Goal: Task Accomplishment & Management: Complete application form

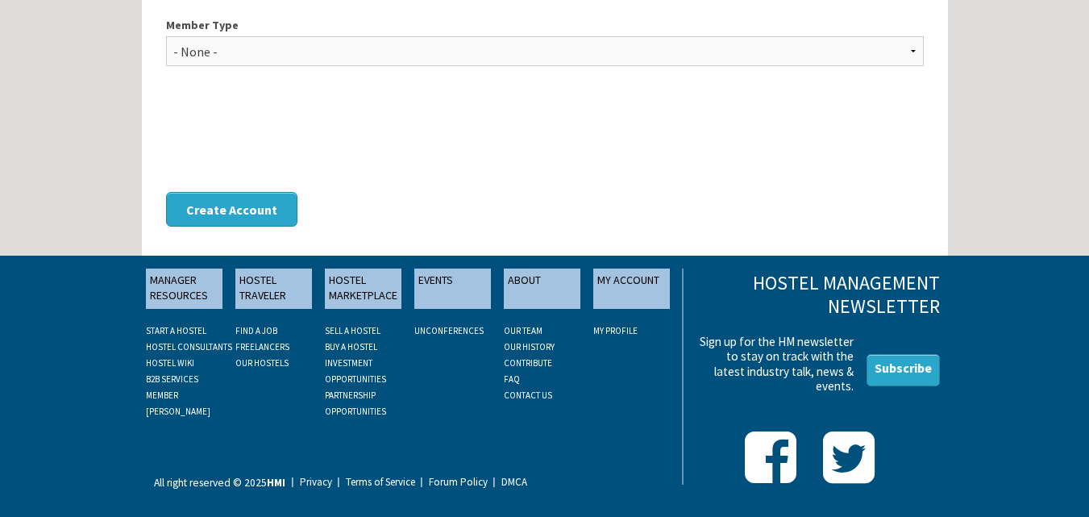
scroll to position [103, 0]
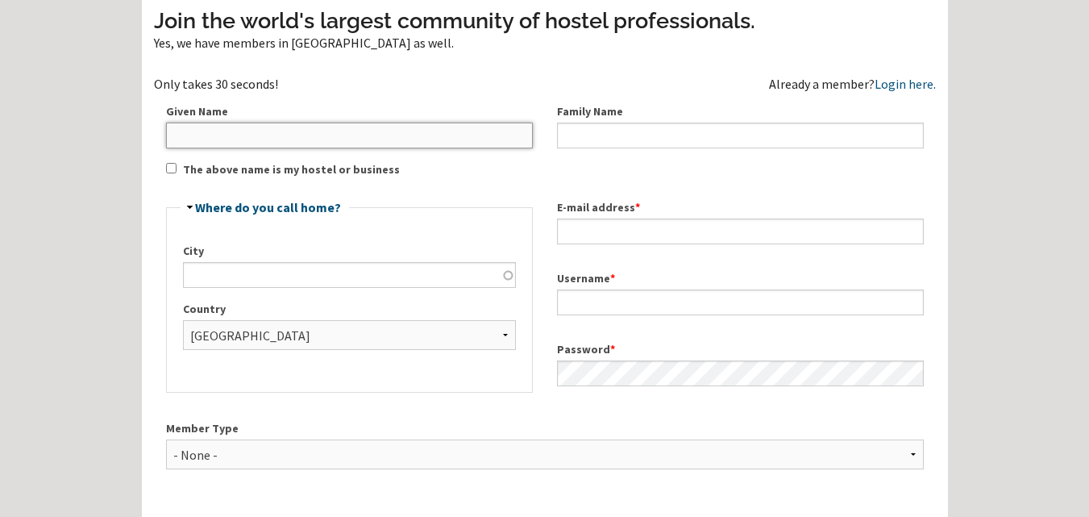
click at [356, 138] on input "Given Name" at bounding box center [349, 136] width 367 height 26
click at [348, 140] on input "Given Name" at bounding box center [349, 136] width 367 height 26
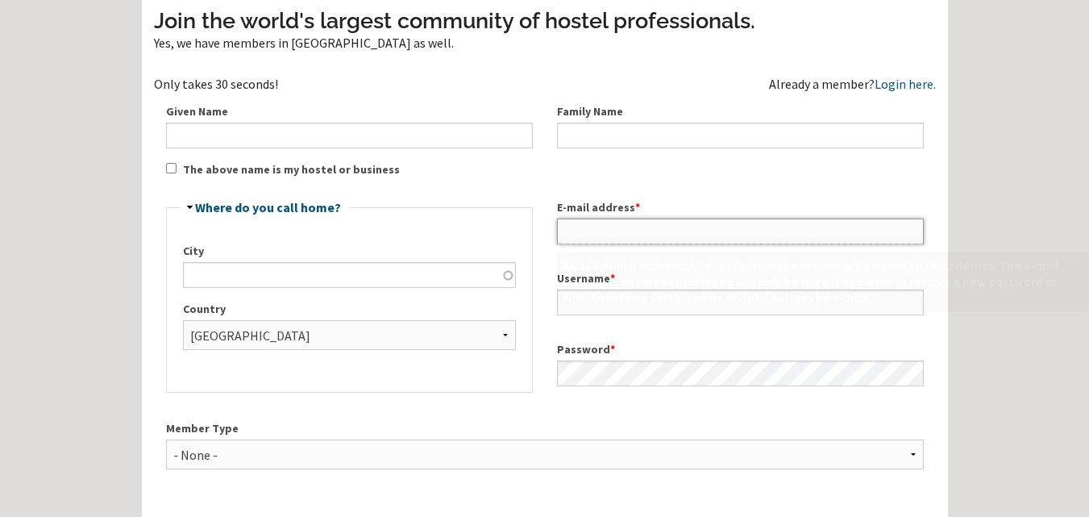
click at [621, 226] on input "E-mail address *" at bounding box center [740, 231] width 367 height 26
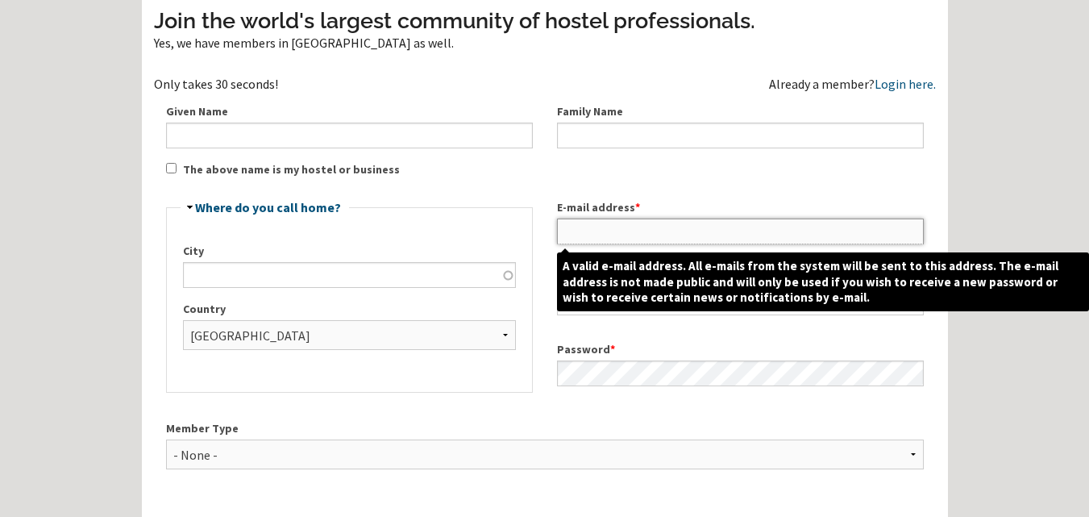
paste input "[EMAIL_ADDRESS][DOMAIN_NAME]"
click at [602, 235] on input "[EMAIL_ADDRESS][DOMAIN_NAME]" at bounding box center [740, 231] width 367 height 26
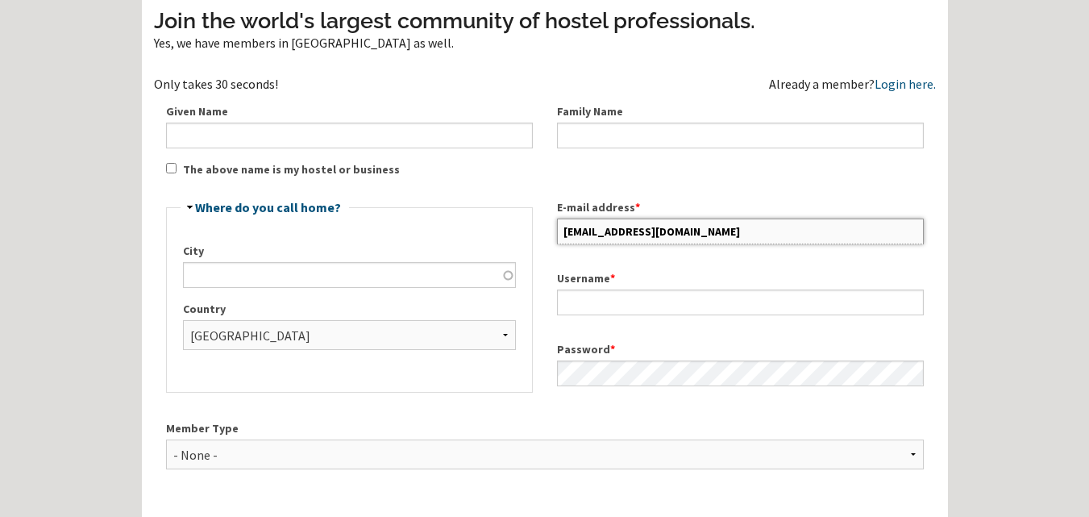
type input "[EMAIL_ADDRESS][DOMAIN_NAME]"
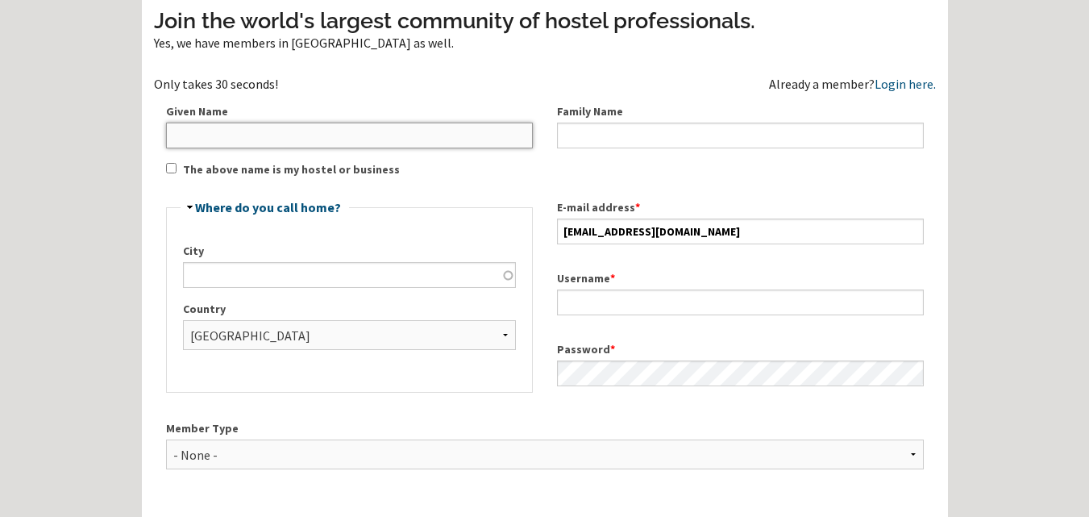
click at [322, 143] on input "Given Name" at bounding box center [349, 136] width 367 height 26
paste input "aletawatson2"
type input "aletawatson"
click at [555, 123] on div "Family Name" at bounding box center [740, 125] width 391 height 71
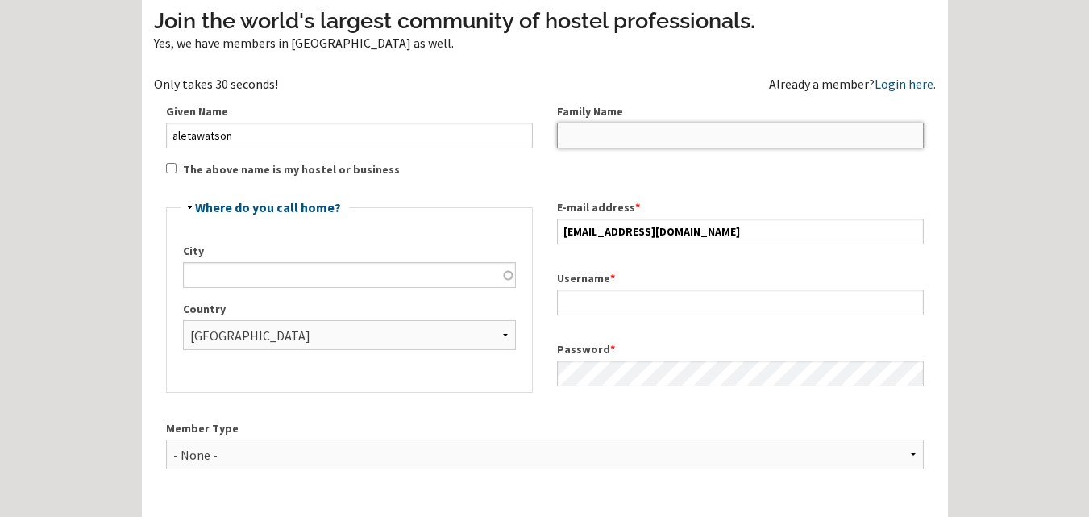
click at [597, 136] on input "Family Name" at bounding box center [740, 136] width 367 height 26
paste input "aletawatson2"
type input "aletawatson"
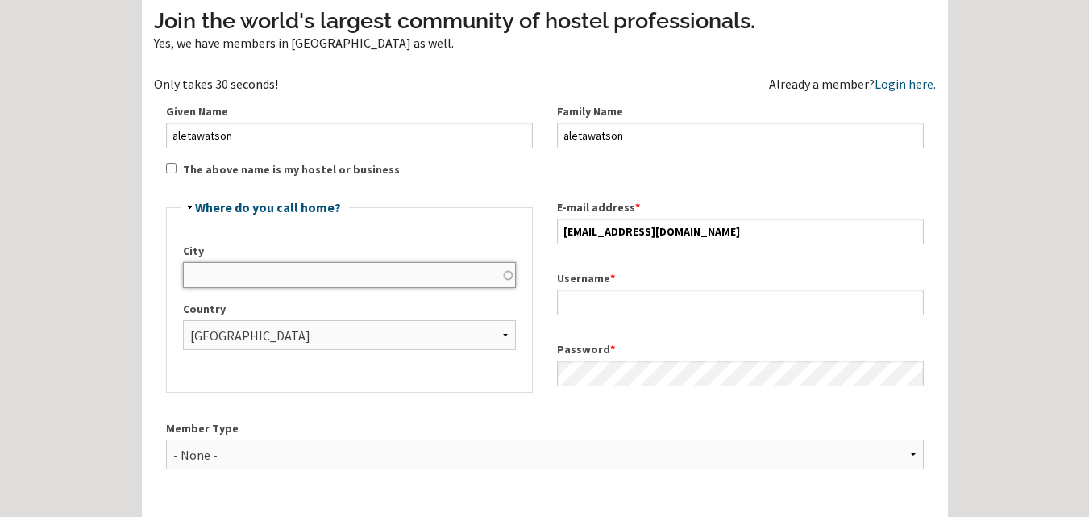
click at [360, 279] on input "City" at bounding box center [349, 275] width 333 height 26
click at [371, 330] on select "- None - Afghanistan Åland Islands Albania Algeria American Samoa Andorra Angol…" at bounding box center [349, 335] width 333 height 30
select select "855"
click at [183, 320] on select "- None - Afghanistan Åland Islands Albania Algeria American Samoa Andorra Angol…" at bounding box center [349, 335] width 333 height 30
click at [354, 283] on input "City" at bounding box center [349, 275] width 333 height 26
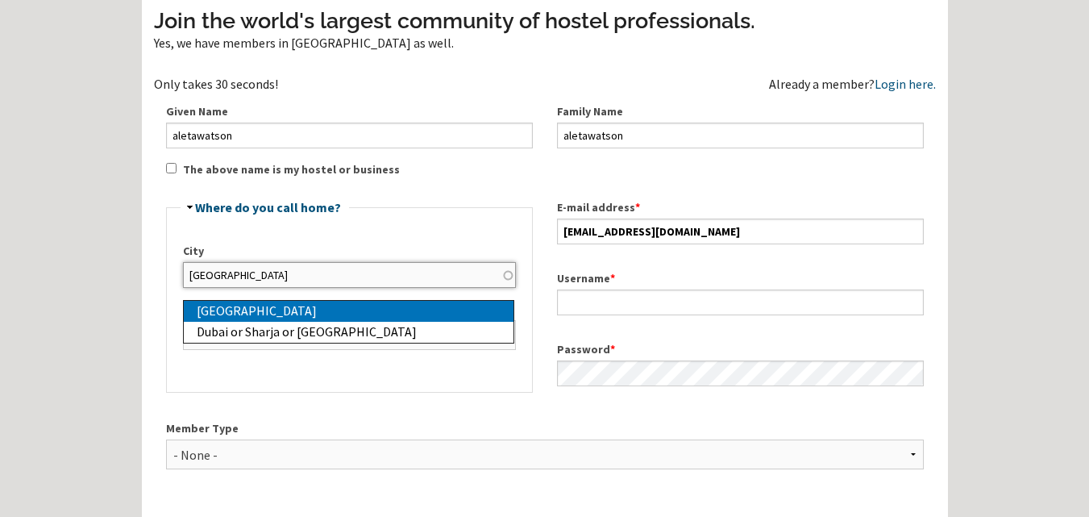
type input "[GEOGRAPHIC_DATA]"
click at [312, 314] on div "[GEOGRAPHIC_DATA]" at bounding box center [355, 311] width 317 height 21
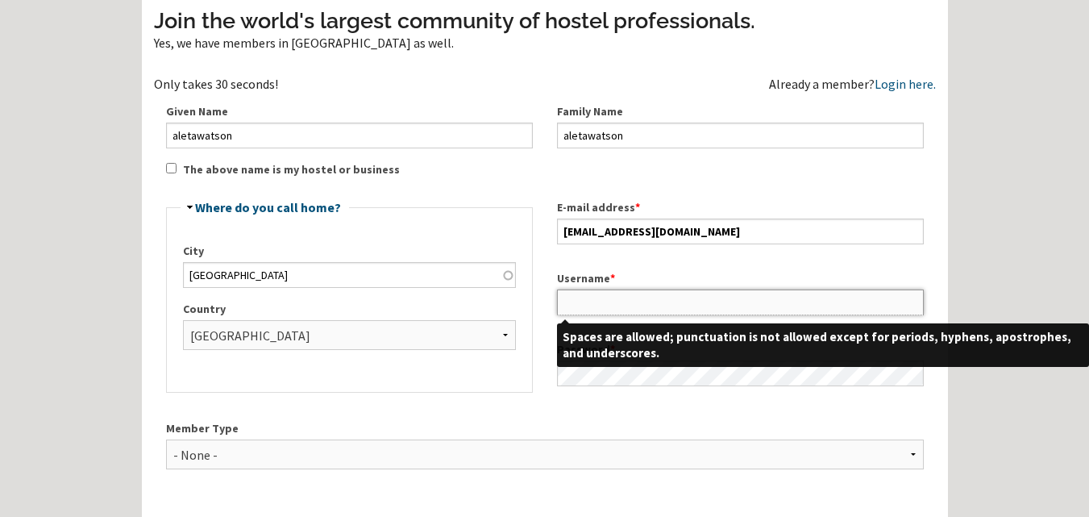
click at [572, 297] on input "Username *" at bounding box center [740, 302] width 367 height 26
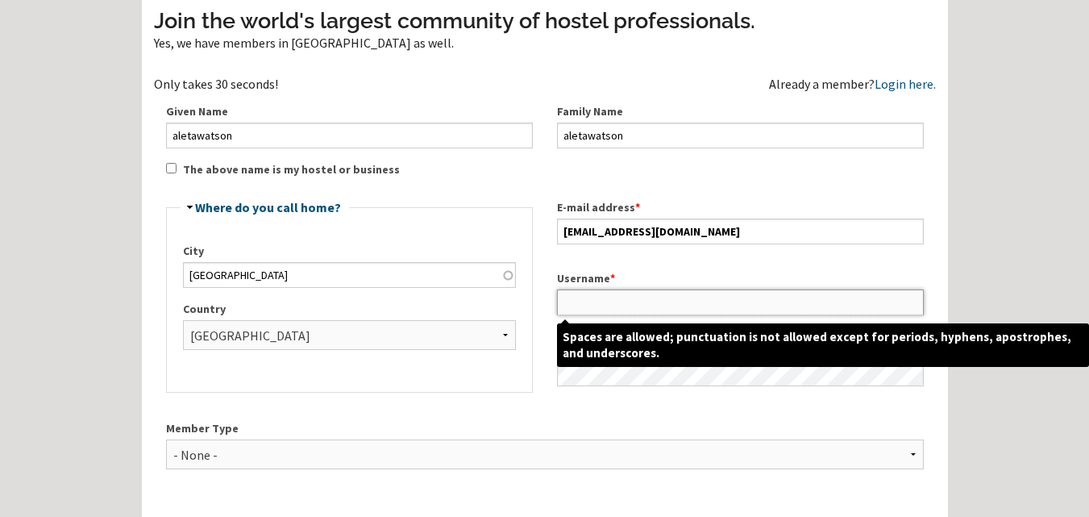
paste input "aletawatson2"
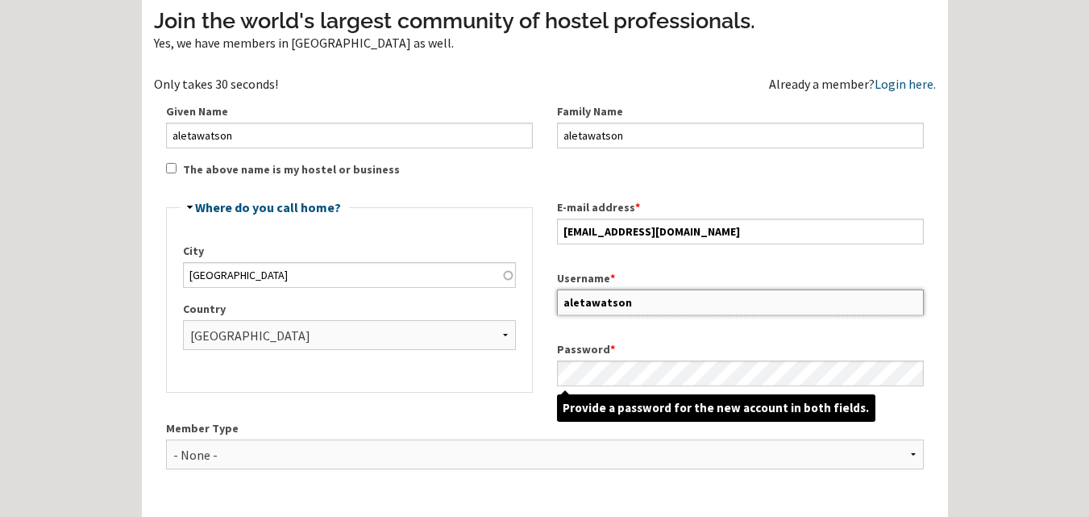
type input "aletawatson"
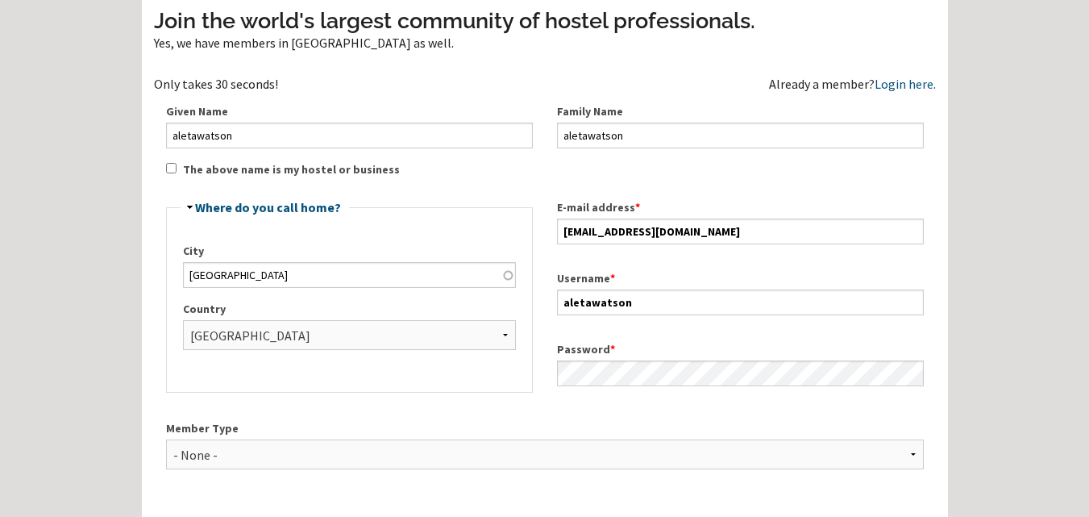
click at [453, 407] on div "Member Type - None - Hostel Owner Hostel Manager Hostel Investor Hostel Staff H…" at bounding box center [545, 451] width 782 height 88
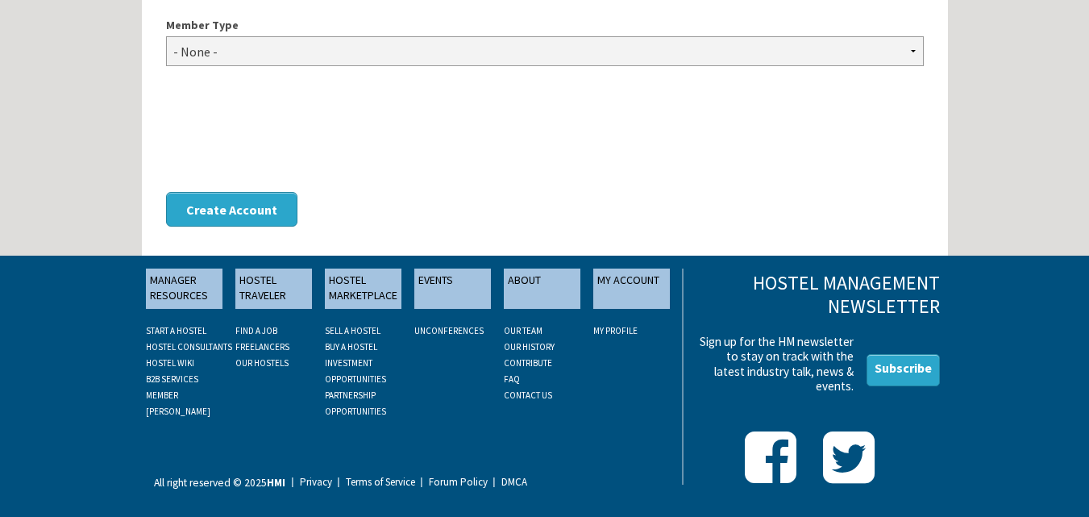
click at [444, 48] on select "- None - Hostel Owner Hostel Manager Hostel Investor Hostel Staff Hostel Volunt…" at bounding box center [545, 51] width 758 height 30
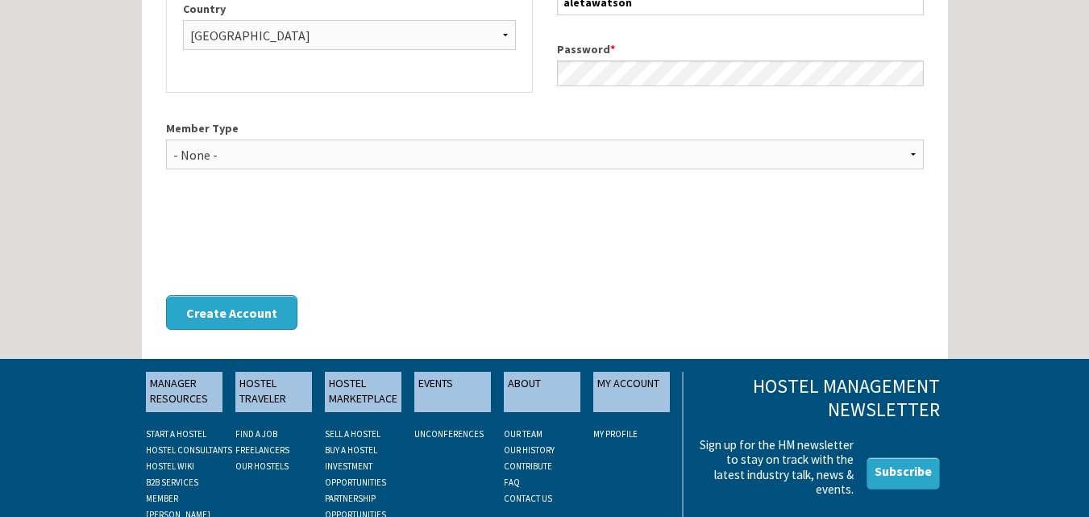
scroll to position [0, 0]
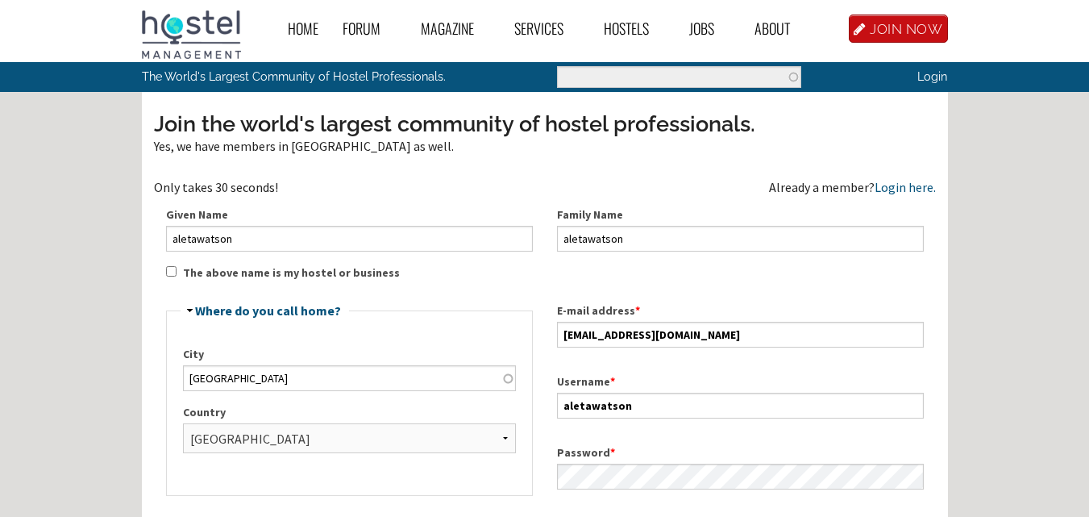
click at [171, 272] on input "The above name is my hostel or business" at bounding box center [171, 271] width 10 height 10
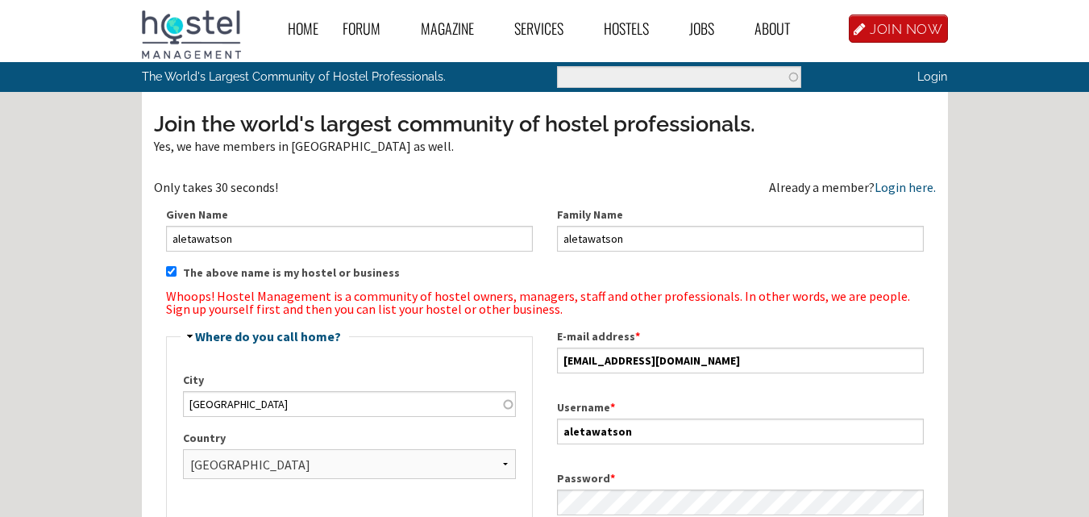
click at [171, 272] on input "The above name is my hostel or business" at bounding box center [171, 271] width 10 height 10
checkbox input "false"
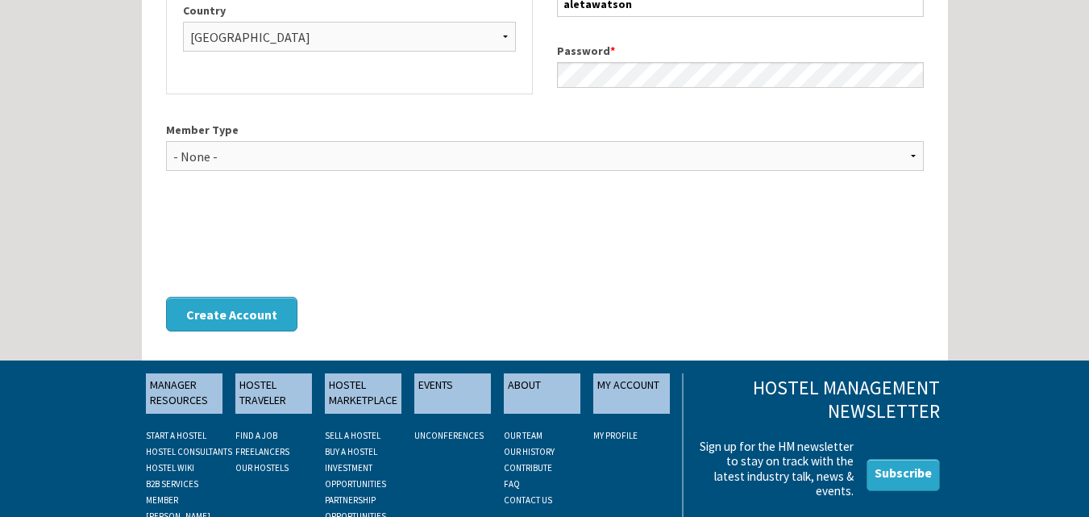
scroll to position [403, 0]
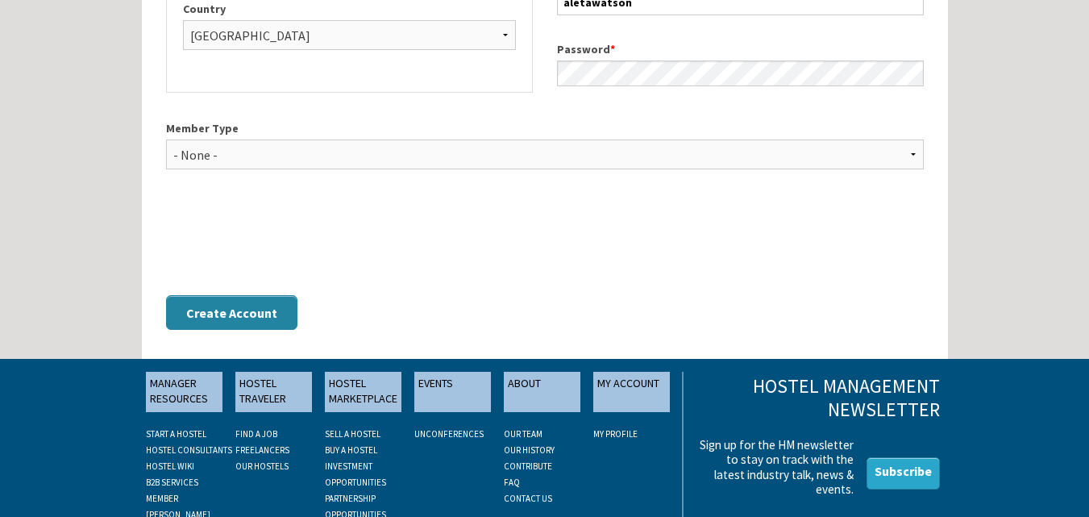
click at [246, 322] on button "Create Account" at bounding box center [231, 312] width 131 height 35
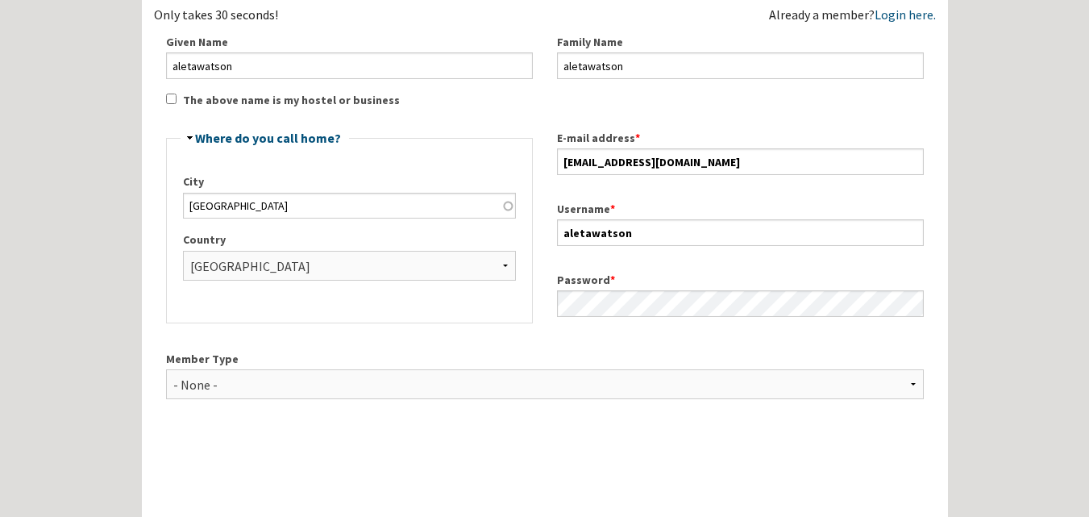
scroll to position [272, 0]
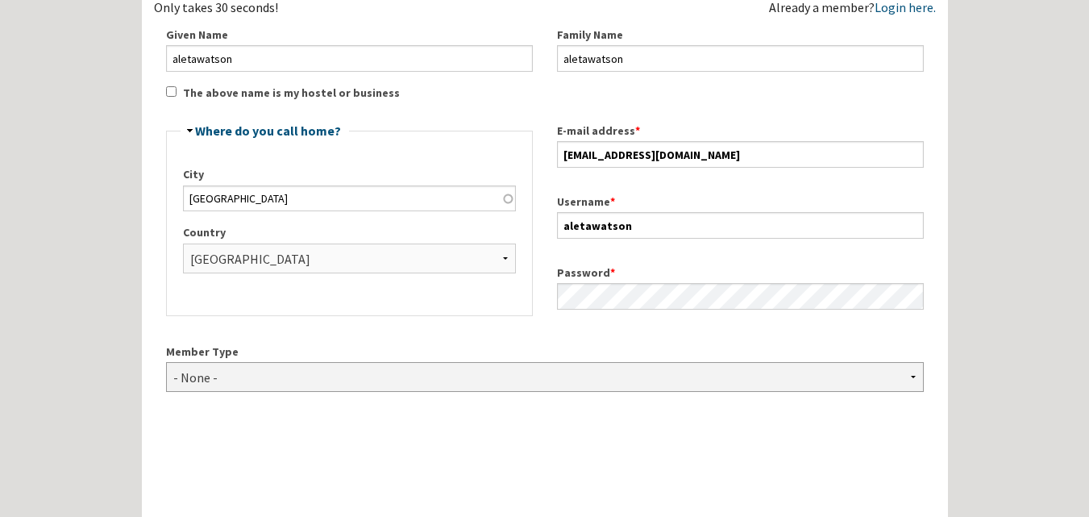
click at [609, 385] on select "- None - Hostel Owner Hostel Manager Hostel Investor Hostel Staff Hostel Volunt…" at bounding box center [545, 377] width 758 height 30
select select "1425"
click at [166, 362] on select "- None - Hostel Owner Hostel Manager Hostel Investor Hostel Staff Hostel Volunt…" at bounding box center [545, 377] width 758 height 30
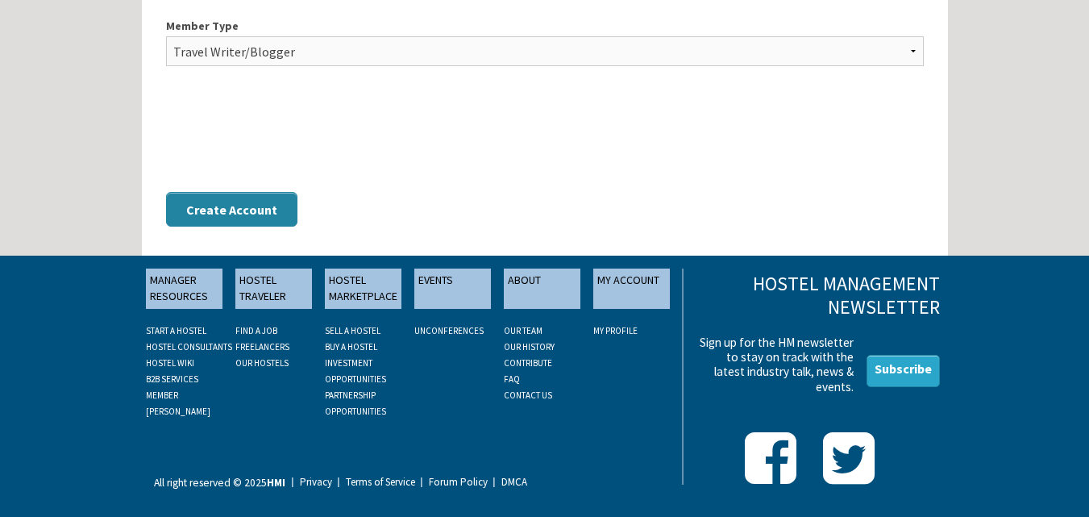
click at [268, 202] on button "Create Account" at bounding box center [231, 209] width 131 height 35
